Goal: Transaction & Acquisition: Purchase product/service

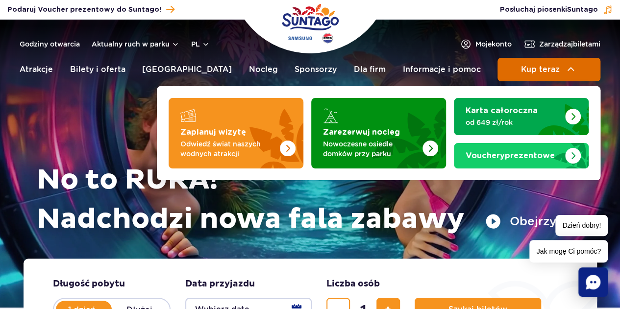
click at [533, 73] on span "Kup teraz" at bounding box center [539, 69] width 39 height 9
click at [553, 69] on span "Kup teraz" at bounding box center [539, 69] width 39 height 9
click at [562, 65] on button "Kup teraz" at bounding box center [548, 70] width 103 height 24
click at [529, 71] on span "Kup teraz" at bounding box center [539, 69] width 39 height 9
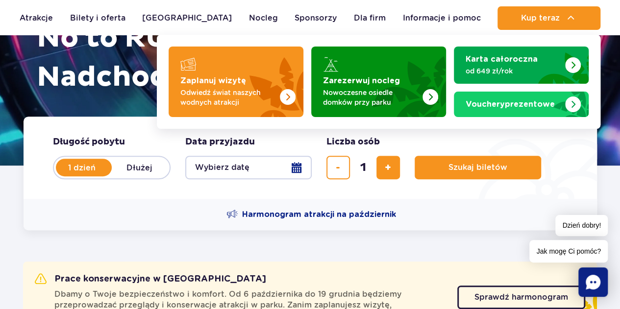
scroll to position [147, 0]
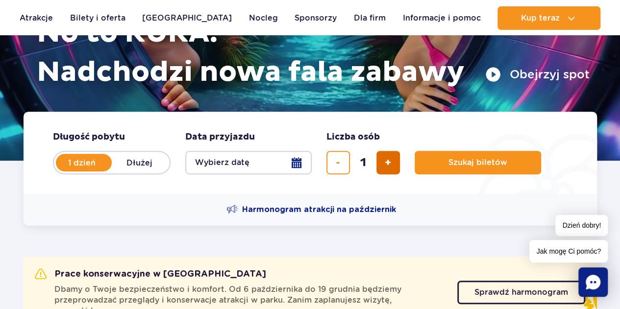
click at [379, 163] on button "dodaj bilet" at bounding box center [388, 163] width 24 height 24
type input "2"
click at [245, 162] on button "Wybierz datę" at bounding box center [248, 163] width 126 height 24
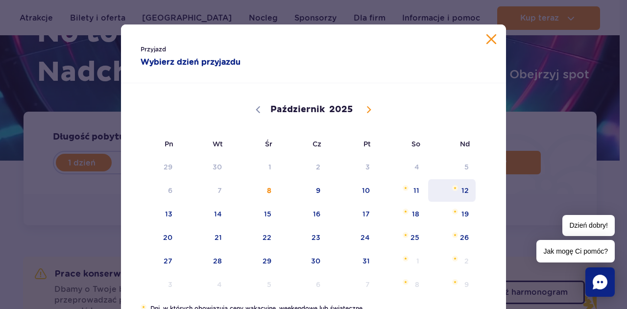
click at [454, 187] on span "12" at bounding box center [451, 190] width 49 height 23
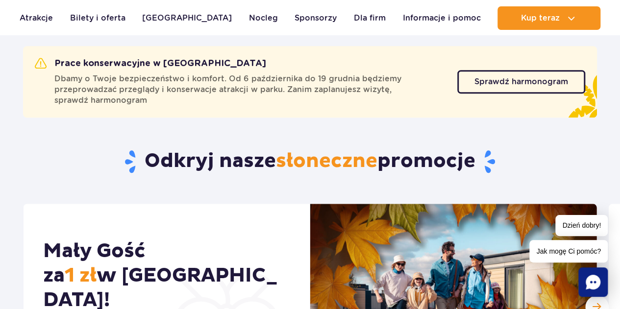
scroll to position [343, 0]
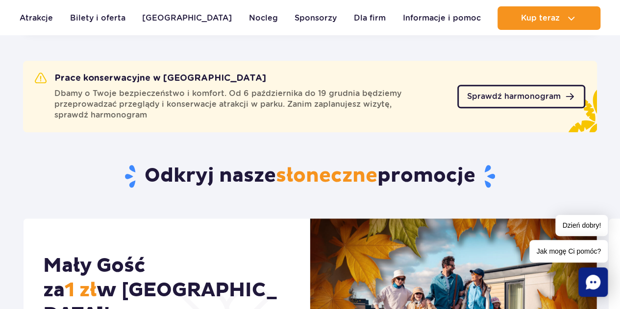
click at [501, 97] on span "Sprawdź harmonogram" at bounding box center [514, 97] width 94 height 8
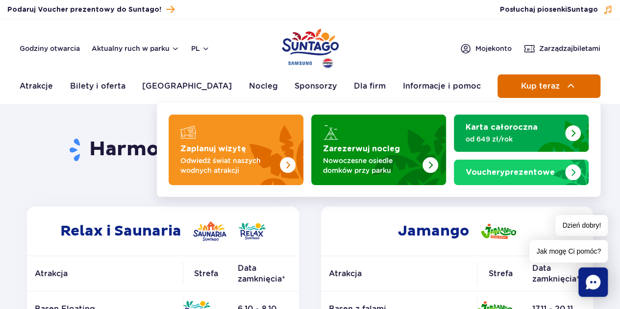
click at [534, 83] on span "Kup teraz" at bounding box center [539, 86] width 39 height 9
click at [544, 87] on span "Kup teraz" at bounding box center [539, 86] width 39 height 9
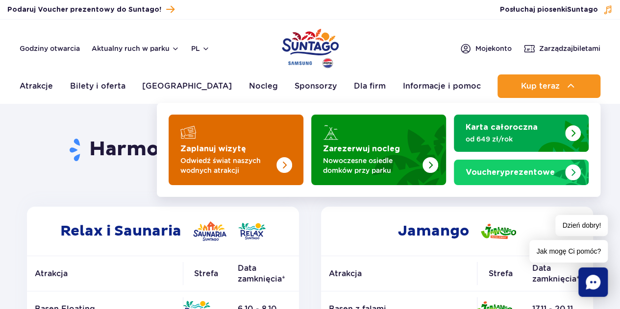
click at [228, 151] on strong "Zaplanuj wizytę" at bounding box center [213, 149] width 66 height 8
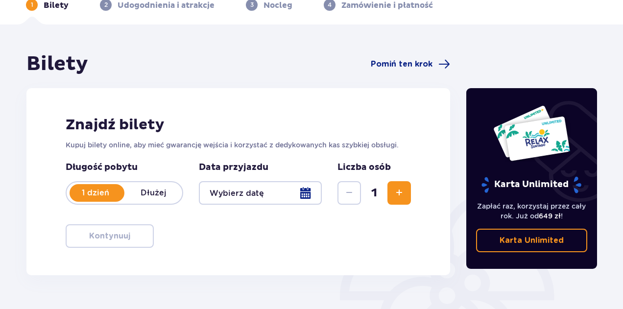
scroll to position [98, 0]
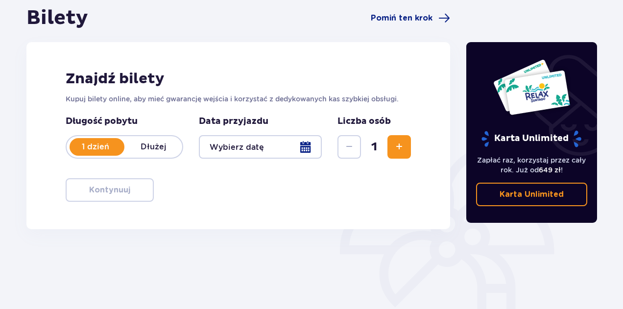
click at [274, 144] on div at bounding box center [260, 147] width 123 height 24
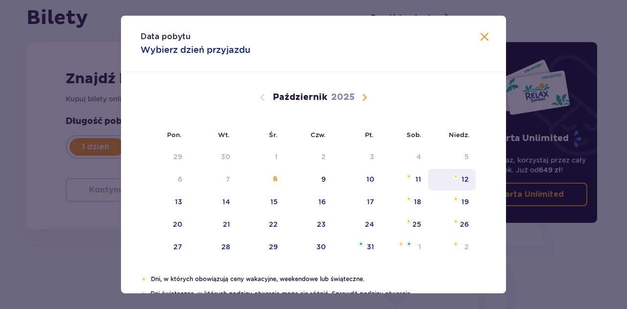
click at [460, 180] on div "12" at bounding box center [452, 180] width 48 height 22
type input "[DATE]"
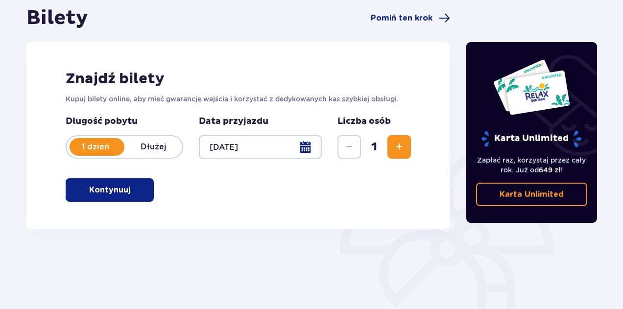
click at [400, 142] on span "Zwiększ" at bounding box center [399, 147] width 12 height 12
click at [118, 189] on p "Kontynuuj" at bounding box center [109, 190] width 41 height 11
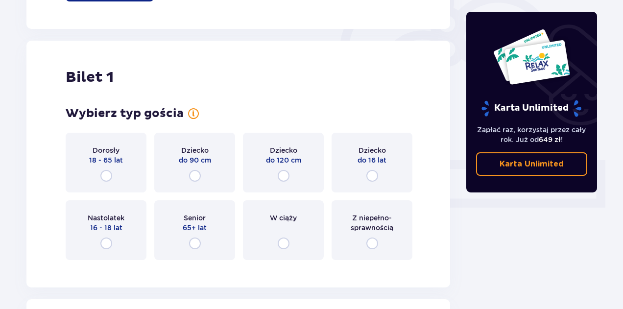
scroll to position [327, 0]
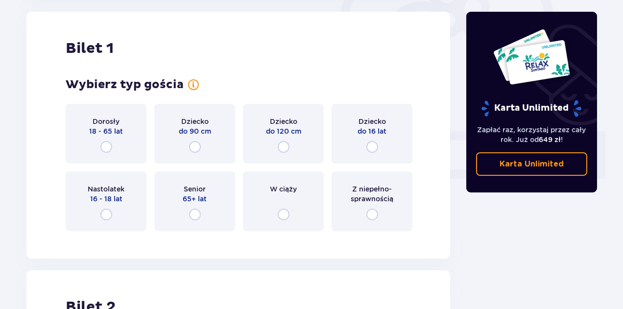
click at [107, 147] on input "radio" at bounding box center [106, 147] width 12 height 12
radio input "true"
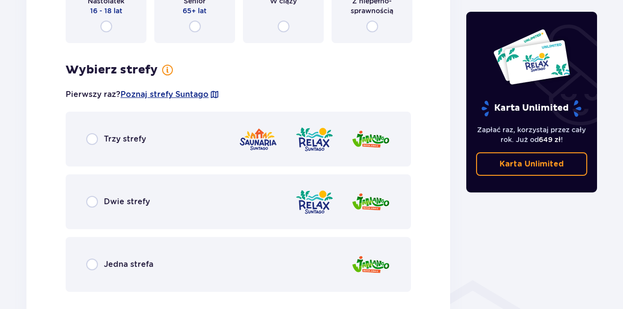
scroll to position [517, 0]
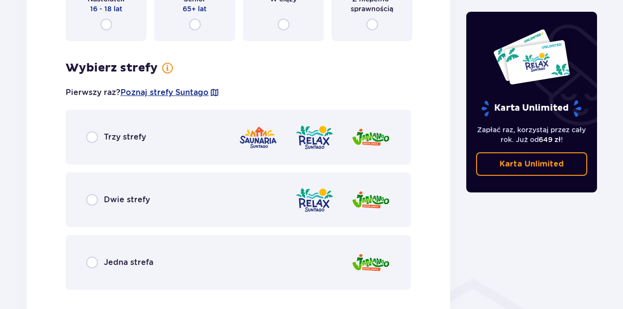
click at [93, 258] on input "radio" at bounding box center [92, 263] width 12 height 12
radio input "true"
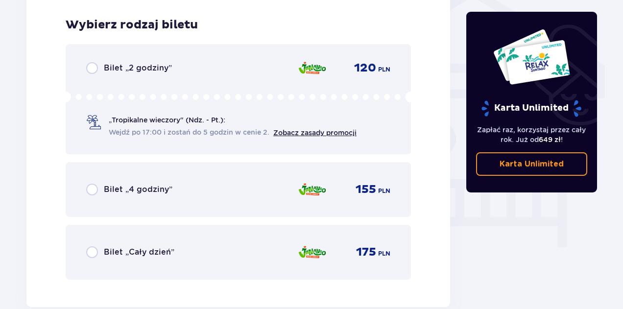
scroll to position [815, 0]
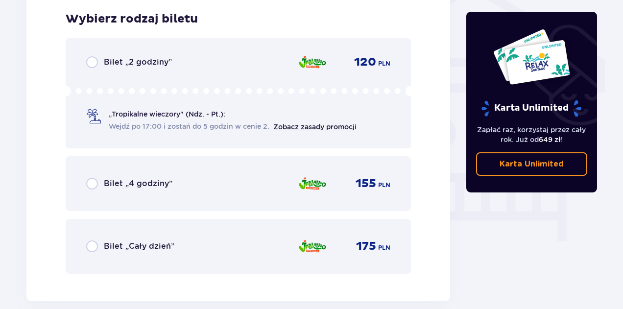
click at [94, 64] on input "radio" at bounding box center [92, 62] width 12 height 12
radio input "true"
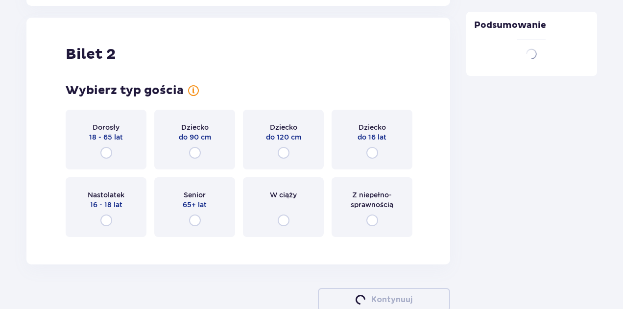
scroll to position [1117, 0]
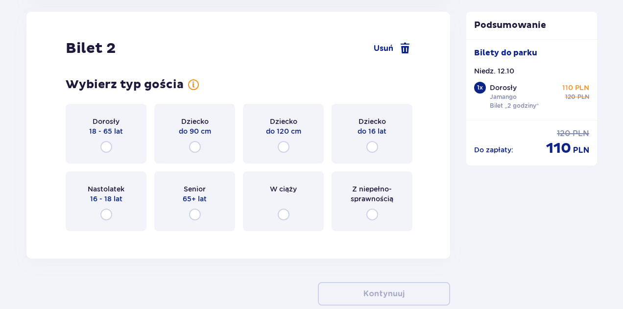
click at [105, 147] on input "radio" at bounding box center [106, 147] width 12 height 12
radio input "true"
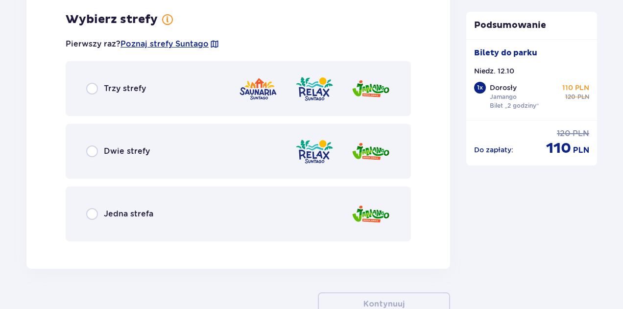
scroll to position [1356, 0]
click at [99, 210] on div "Jedna strefa" at bounding box center [119, 214] width 67 height 12
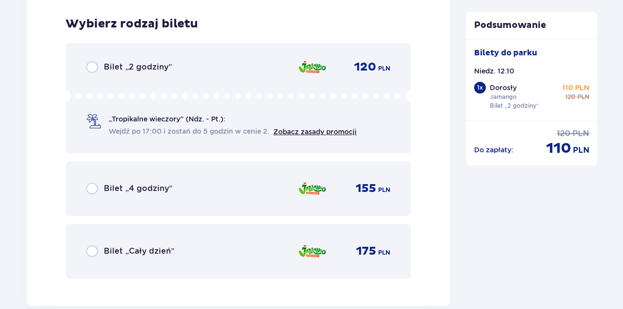
scroll to position [1605, 0]
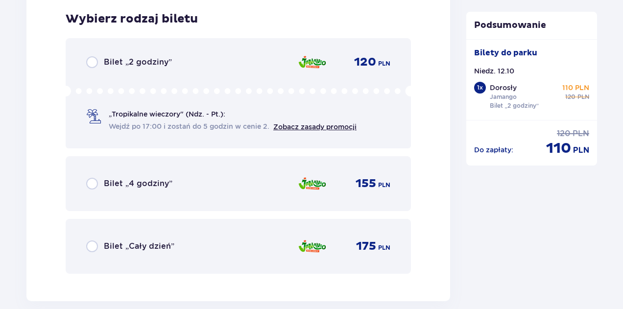
click at [90, 62] on input "radio" at bounding box center [92, 62] width 12 height 12
radio input "true"
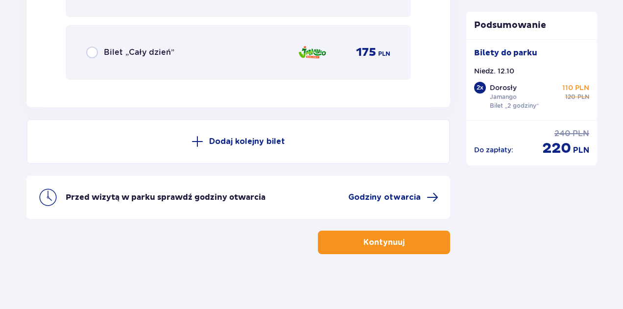
scroll to position [1802, 0]
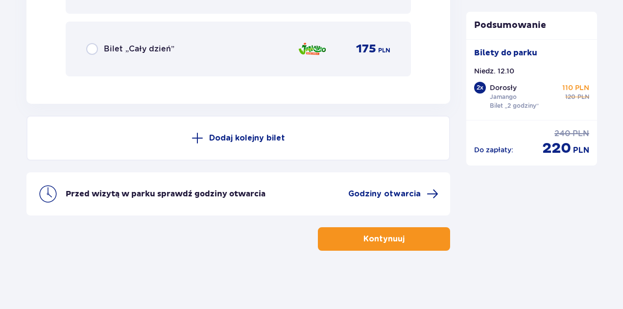
click at [434, 243] on button "Kontynuuj" at bounding box center [384, 239] width 132 height 24
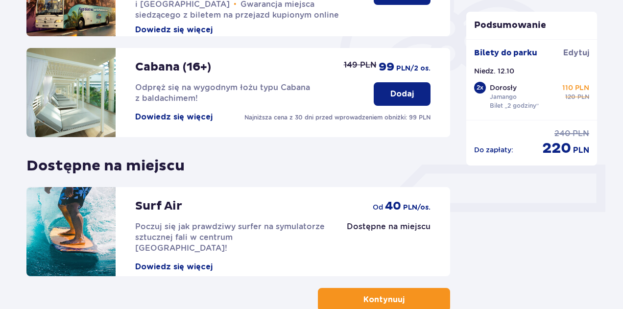
scroll to position [355, 0]
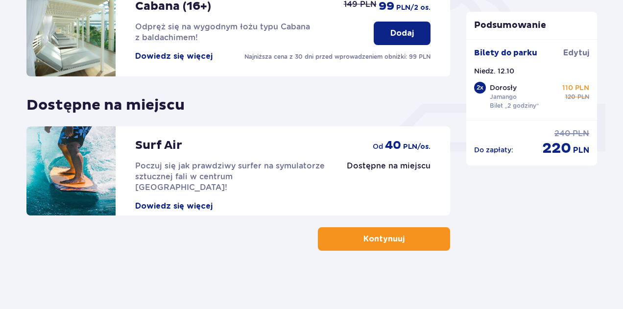
click at [406, 231] on button "Kontynuuj" at bounding box center [384, 239] width 132 height 24
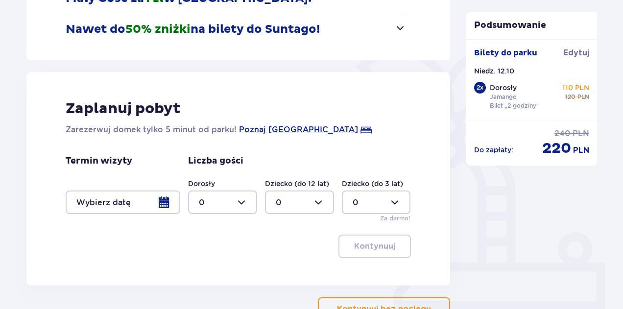
scroll to position [266, 0]
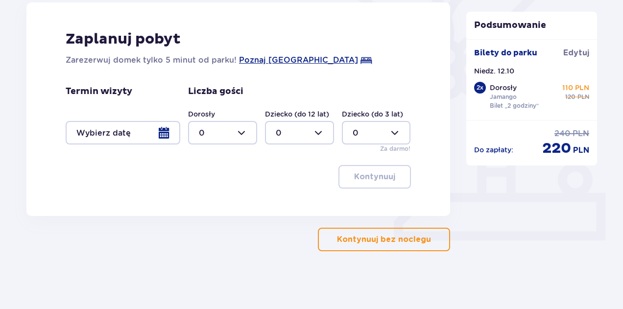
click at [411, 237] on p "Kontynuuj bez noclegu" at bounding box center [384, 239] width 94 height 11
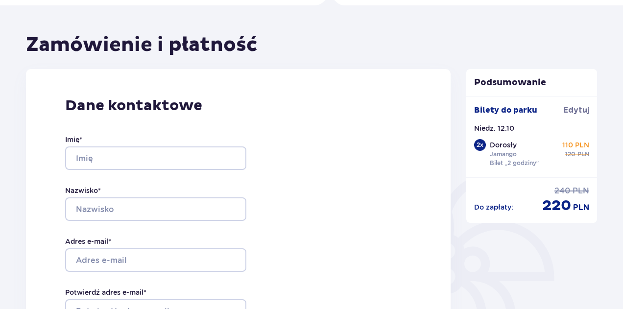
scroll to position [98, 0]
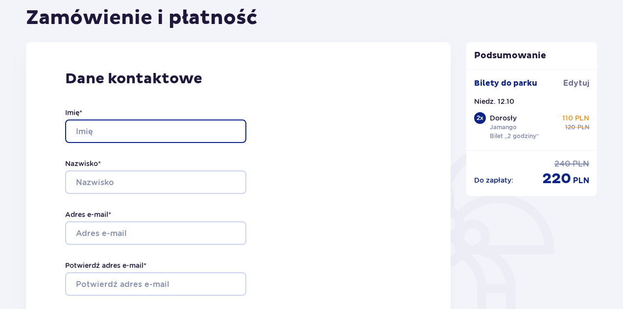
click at [124, 136] on input "Imię *" at bounding box center [155, 132] width 181 height 24
type input "[PERSON_NAME]"
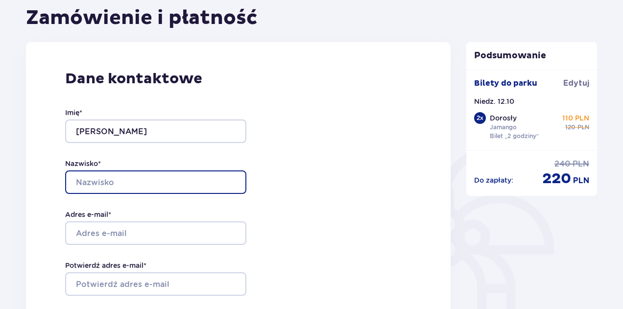
type input "SKRZYPCZUK"
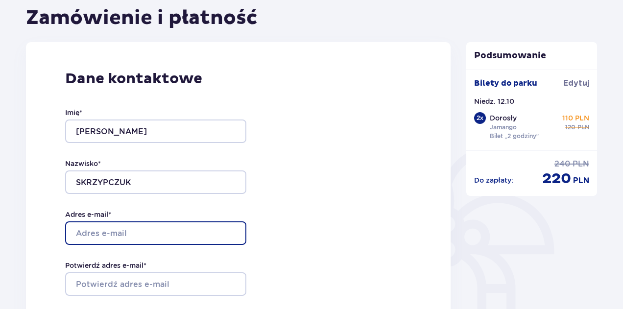
type input "[PERSON_NAME][EMAIL_ADDRESS][DOMAIN_NAME]"
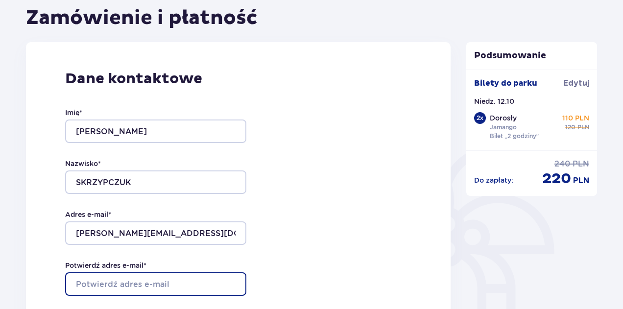
type input "[PERSON_NAME][EMAIL_ADDRESS][DOMAIN_NAME]"
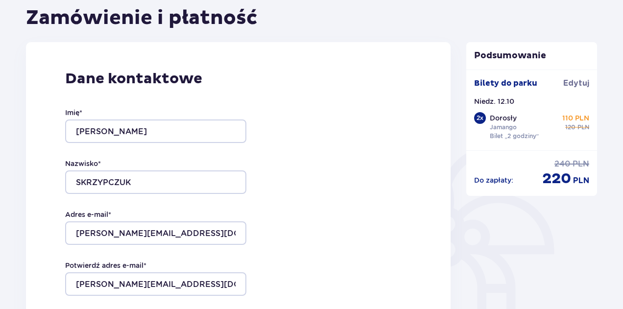
type input "501233316"
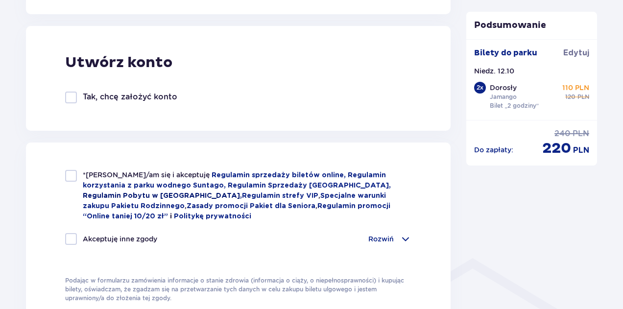
scroll to position [539, 0]
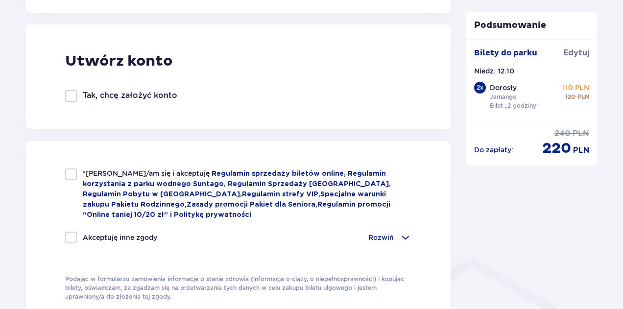
click at [70, 101] on div at bounding box center [71, 96] width 12 height 12
checkbox input "true"
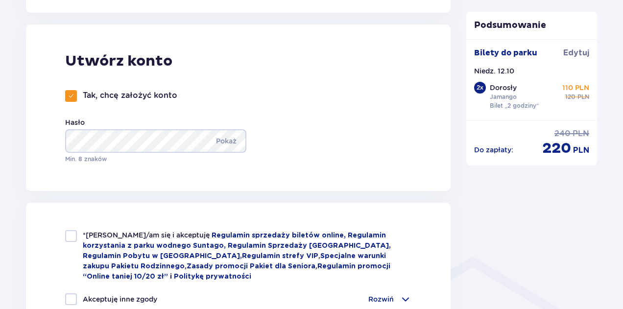
click at [72, 228] on div "*Zapoznałem/am się i akceptuję Regulamin sprzedaży biletów online, Regulamin ko…" at bounding box center [238, 297] width 425 height 188
click at [77, 238] on div "*Zapoznałem/am się i akceptuję Regulamin sprzedaży biletów online, Regulamin ko…" at bounding box center [238, 255] width 346 height 51
checkbox input "true"
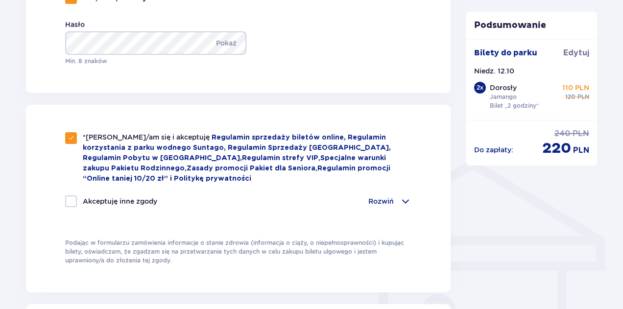
click at [74, 202] on div at bounding box center [71, 202] width 12 height 12
checkbox input "true"
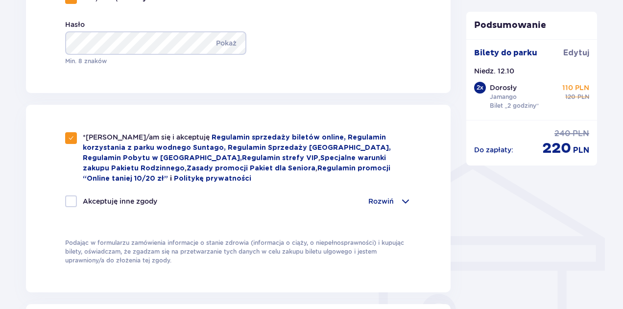
checkbox input "true"
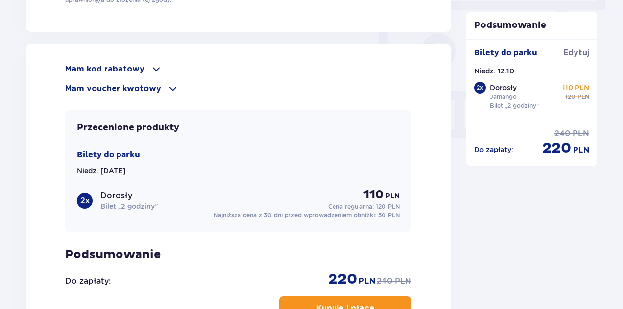
scroll to position [980, 0]
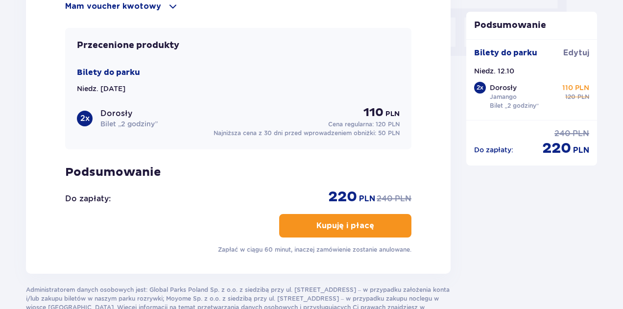
click at [327, 224] on p "Kupuję i płacę" at bounding box center [346, 226] width 58 height 11
